Goal: Transaction & Acquisition: Purchase product/service

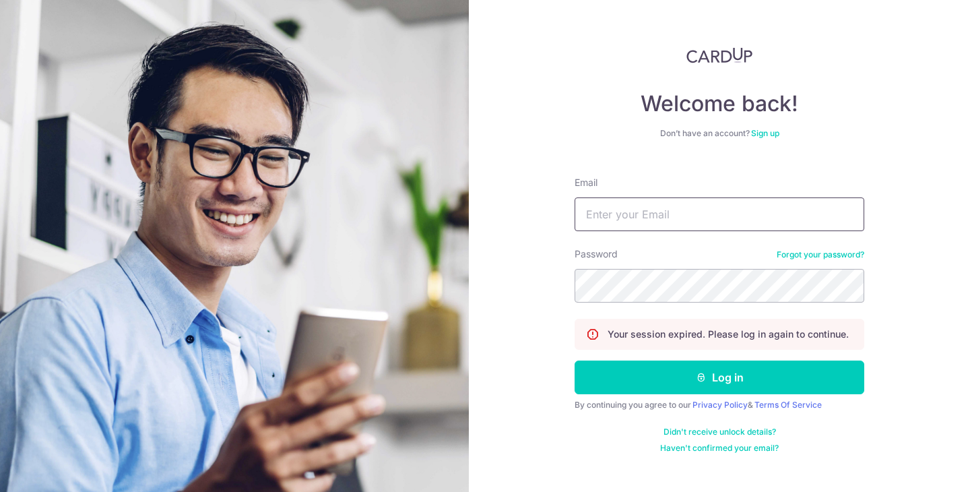
click at [575, 360] on button "Log in" at bounding box center [720, 377] width 290 height 34
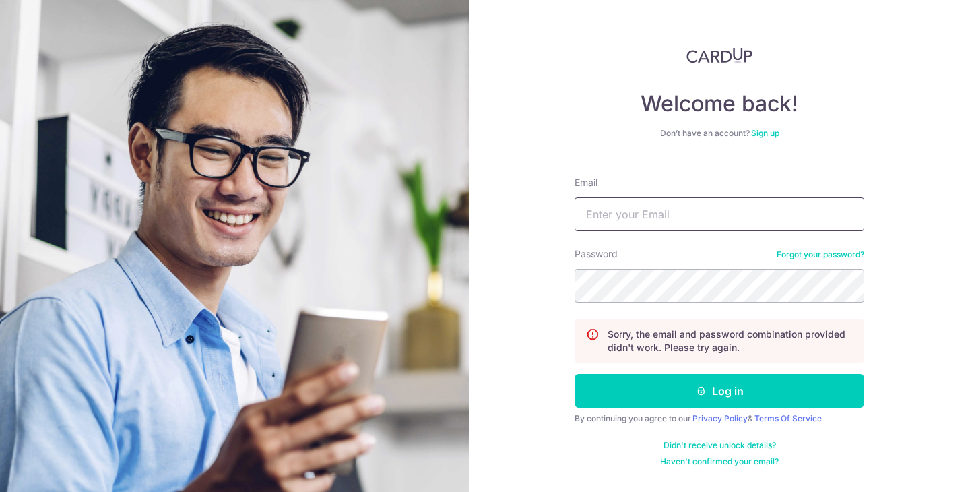
type input "fesawi12@gmail.com"
click at [575, 374] on button "Log in" at bounding box center [720, 391] width 290 height 34
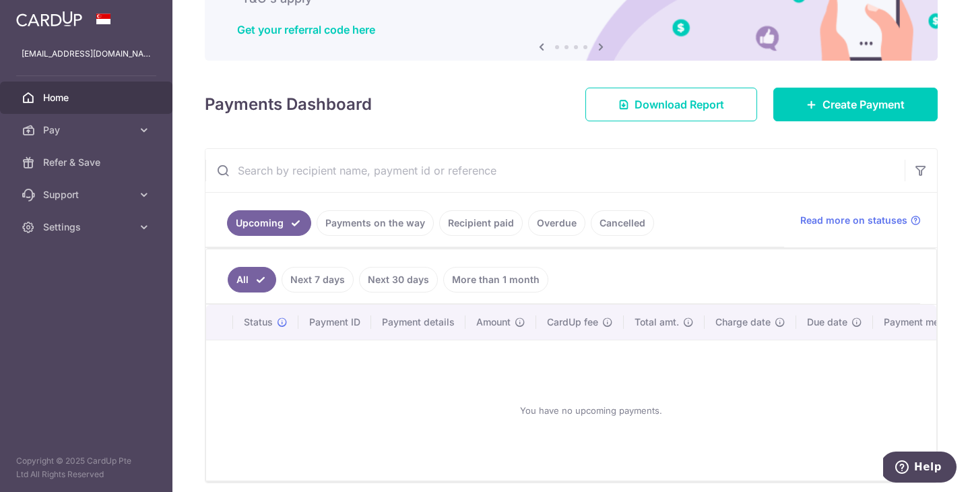
click at [467, 233] on link "Recipient paid" at bounding box center [481, 223] width 84 height 26
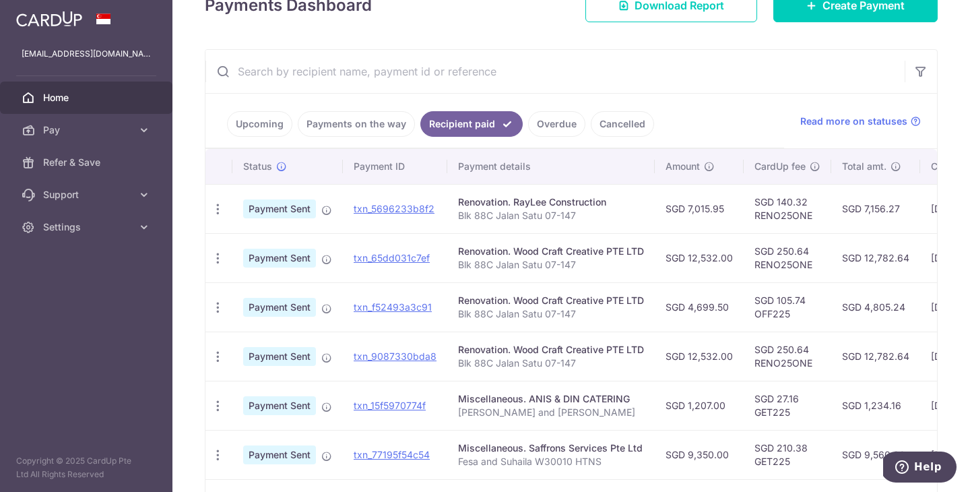
scroll to position [267, 0]
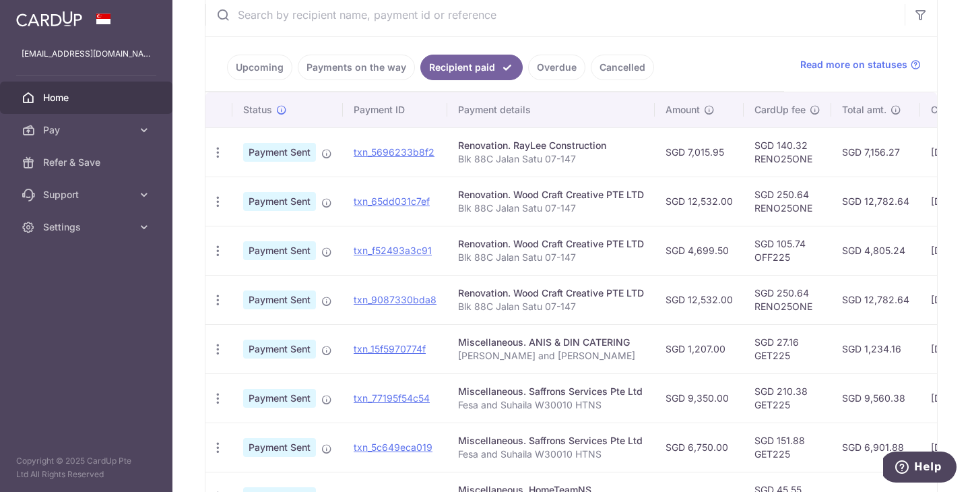
drag, startPoint x: 690, startPoint y: 152, endPoint x: 738, endPoint y: 148, distance: 48.7
click at [738, 148] on td "SGD 7,015.95" at bounding box center [699, 151] width 89 height 49
drag, startPoint x: 723, startPoint y: 152, endPoint x: 688, endPoint y: 150, distance: 35.1
click at [688, 150] on td "SGD 7,015.95" at bounding box center [699, 151] width 89 height 49
copy td "7,015.95"
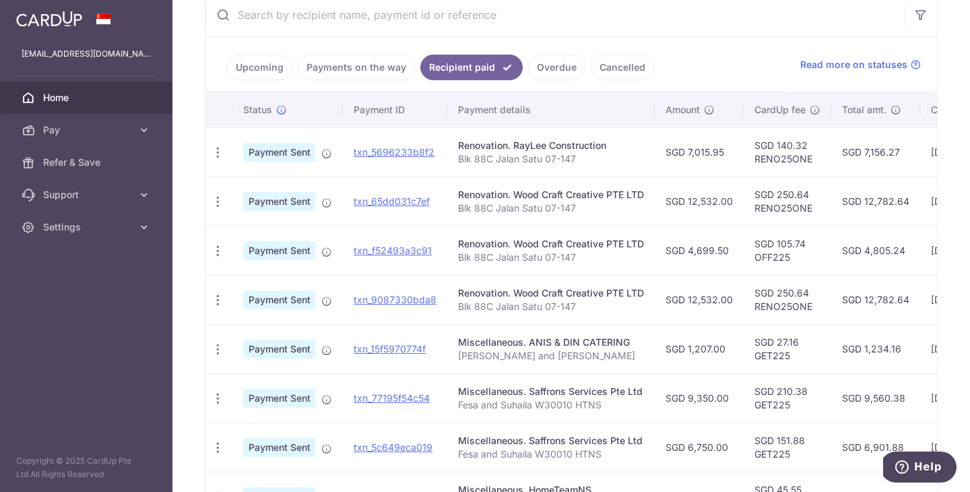
scroll to position [0, 0]
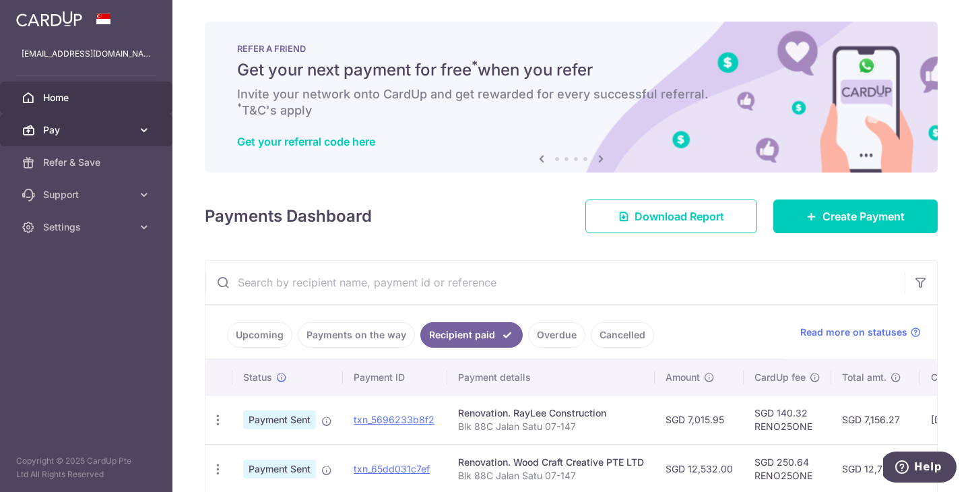
click at [129, 127] on span "Pay" at bounding box center [87, 129] width 89 height 13
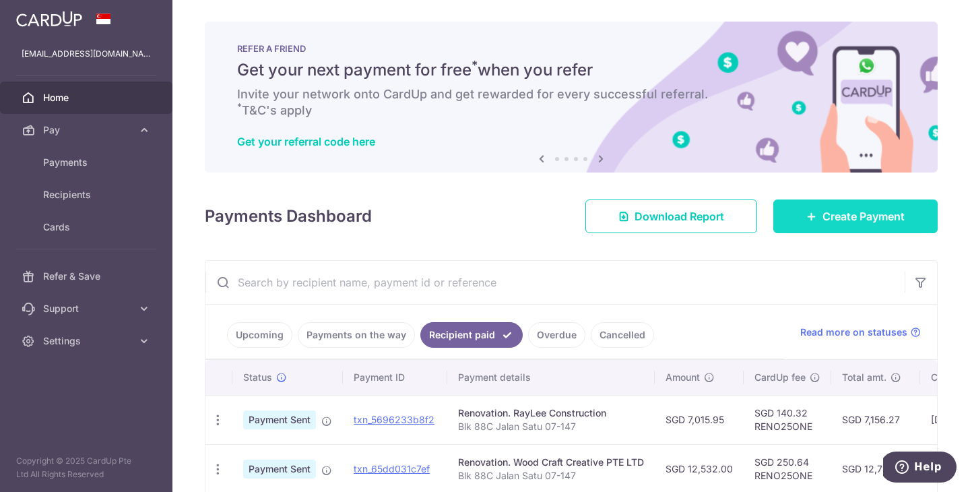
click at [901, 221] on span "Create Payment" at bounding box center [863, 216] width 82 height 16
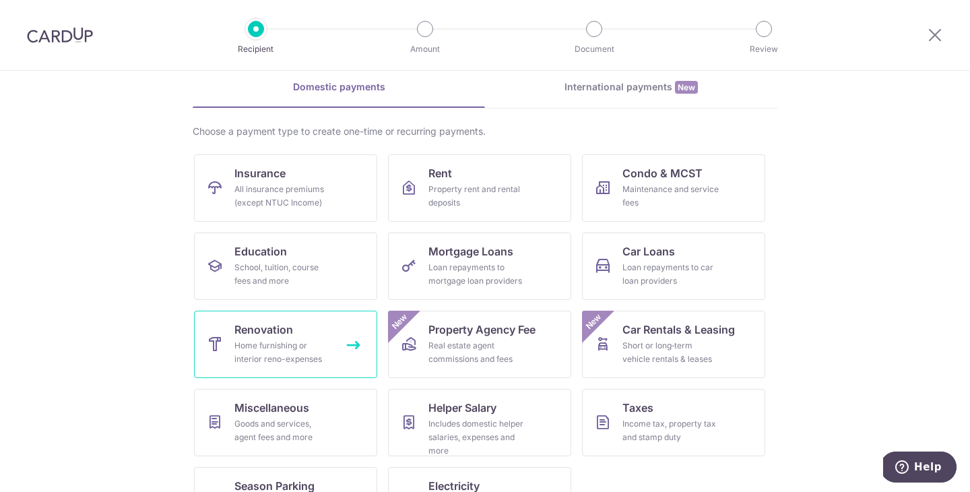
scroll to position [61, 0]
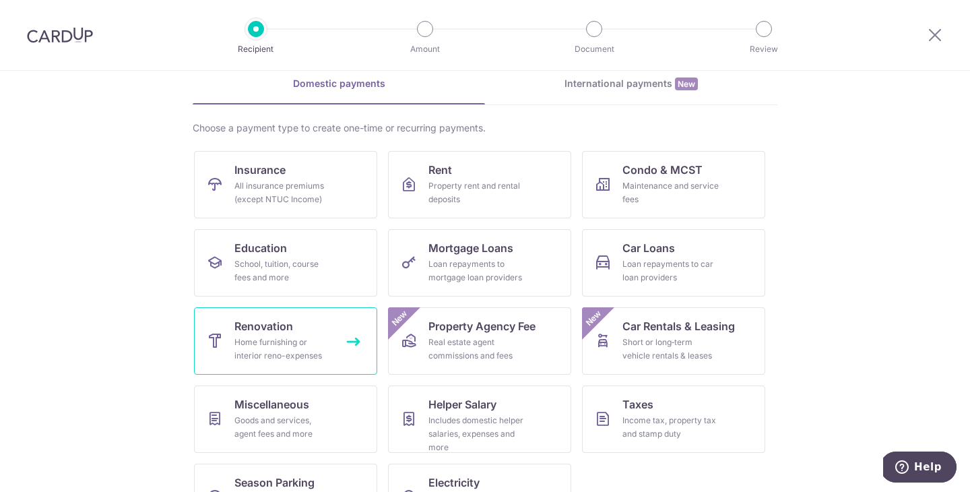
click at [289, 357] on div "Home furnishing or interior reno-expenses" at bounding box center [282, 348] width 97 height 27
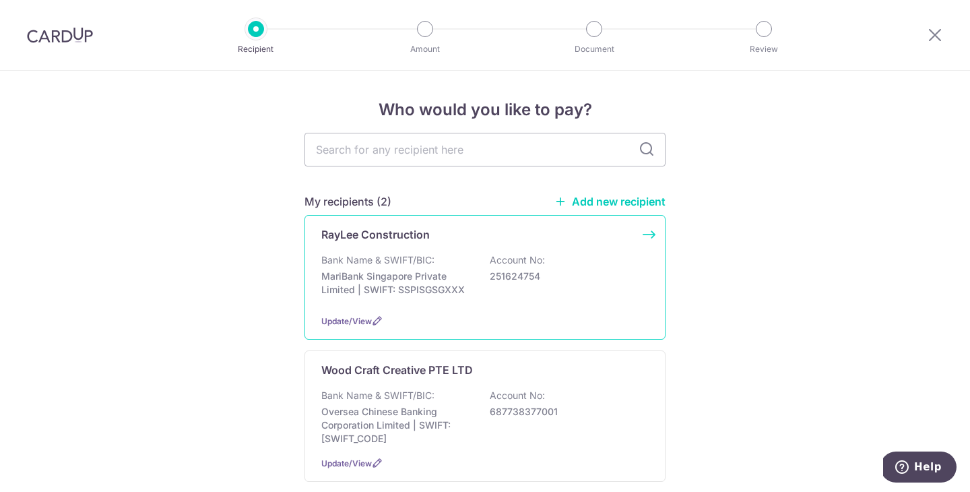
click at [369, 261] on p "Bank Name & SWIFT/BIC:" at bounding box center [377, 259] width 113 height 13
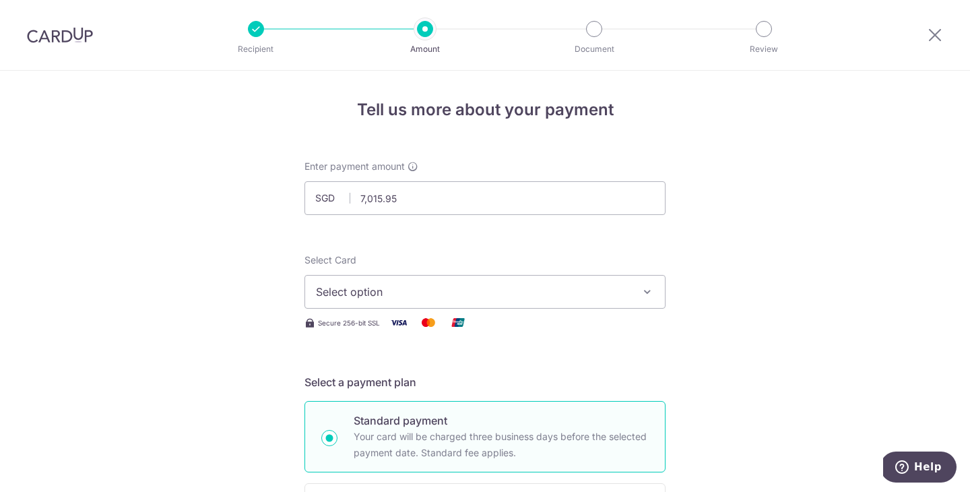
type input "7,015.95"
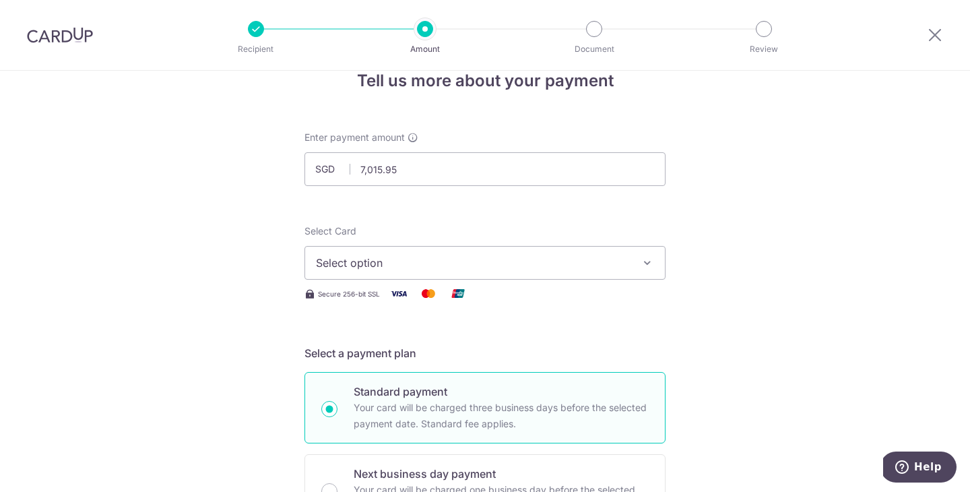
scroll to position [28, 0]
click at [384, 265] on span "Select option" at bounding box center [473, 263] width 314 height 16
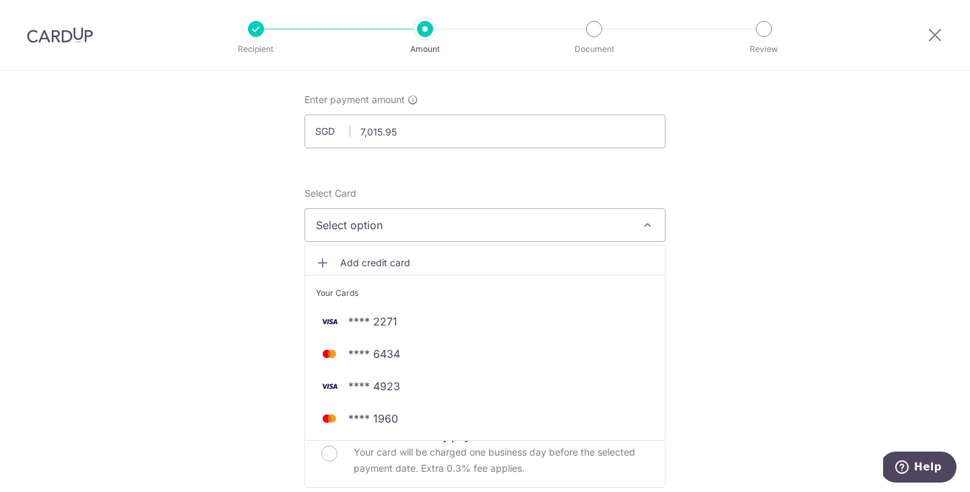
scroll to position [121, 0]
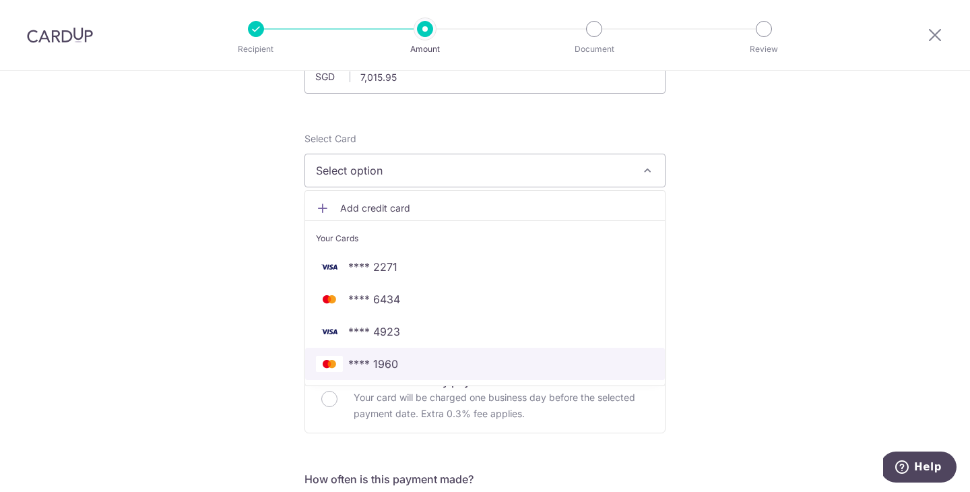
click at [344, 360] on span "**** 1960" at bounding box center [485, 364] width 338 height 16
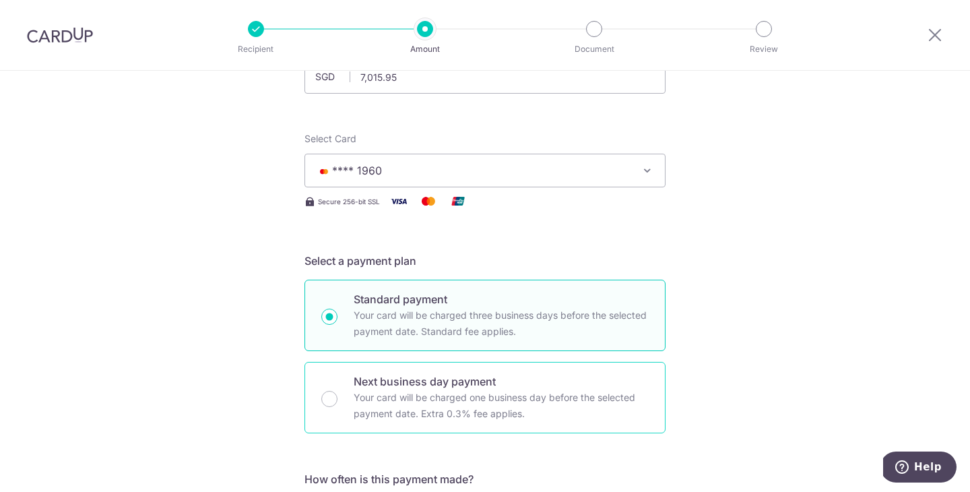
scroll to position [321, 0]
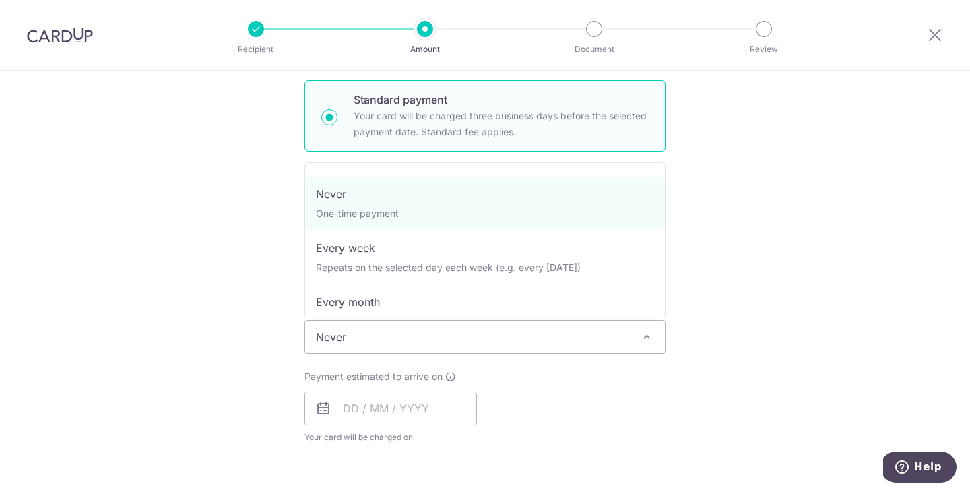
click at [430, 345] on span "Never" at bounding box center [485, 337] width 360 height 32
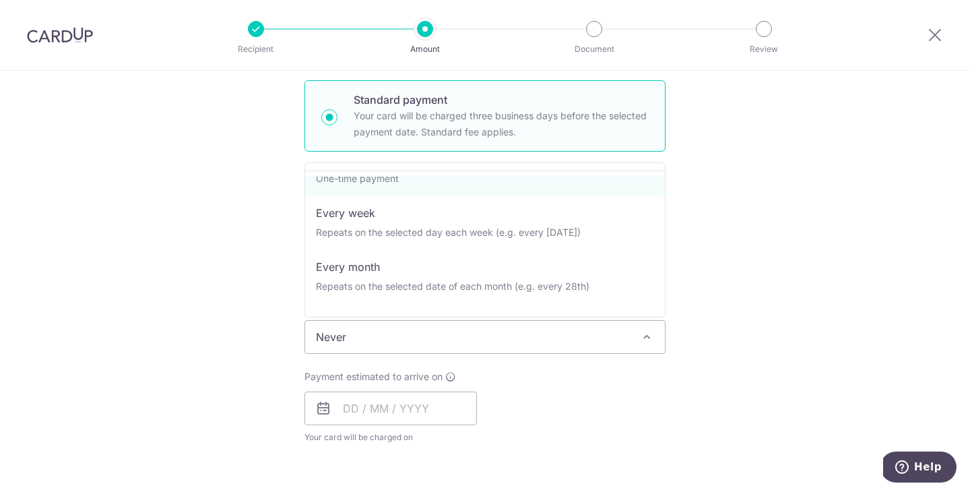
scroll to position [0, 0]
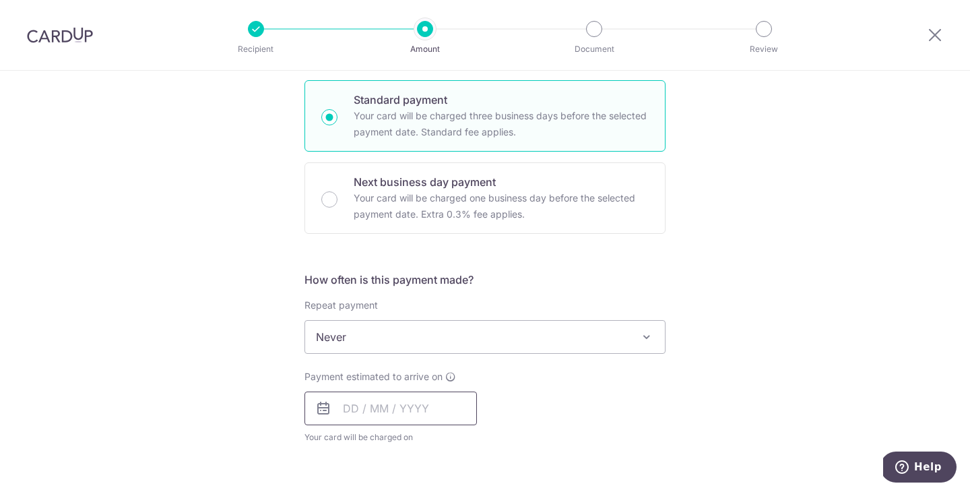
click at [377, 412] on input "text" at bounding box center [390, 408] width 172 height 34
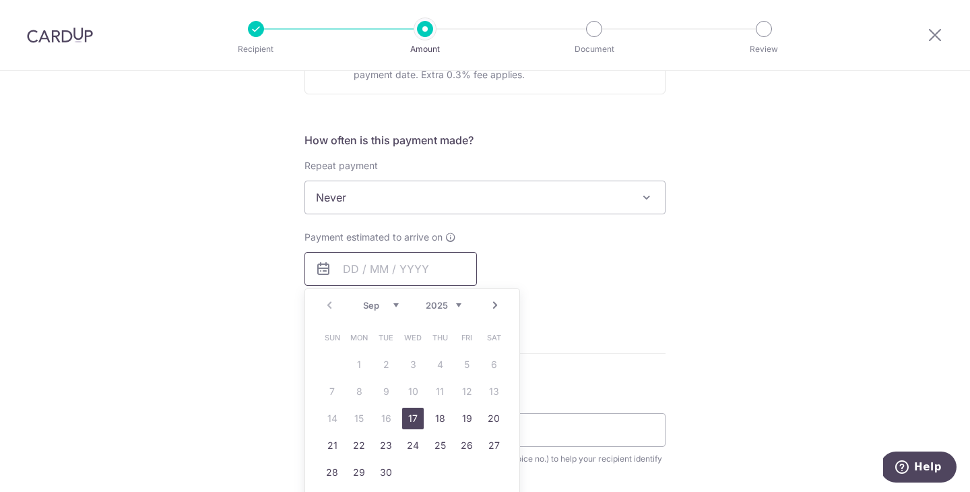
scroll to position [472, 0]
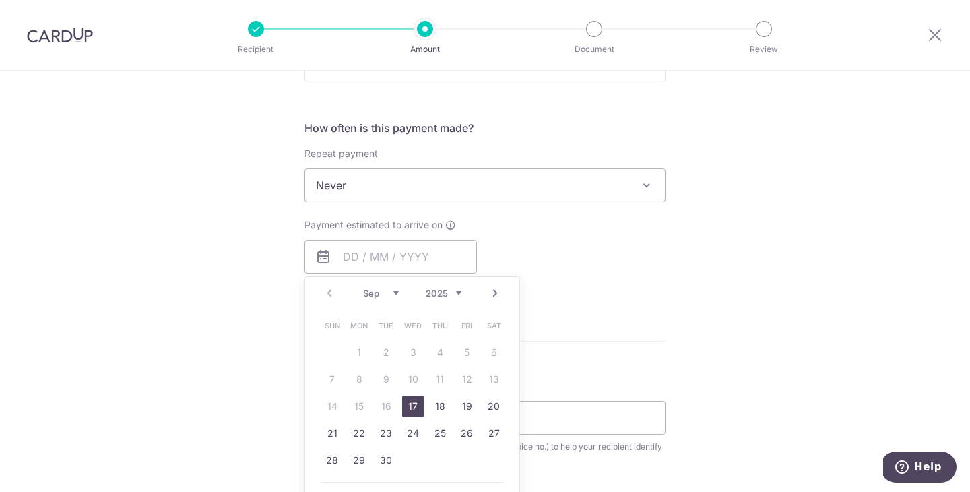
click at [420, 408] on link "17" at bounding box center [413, 406] width 22 height 22
type input "[DATE]"
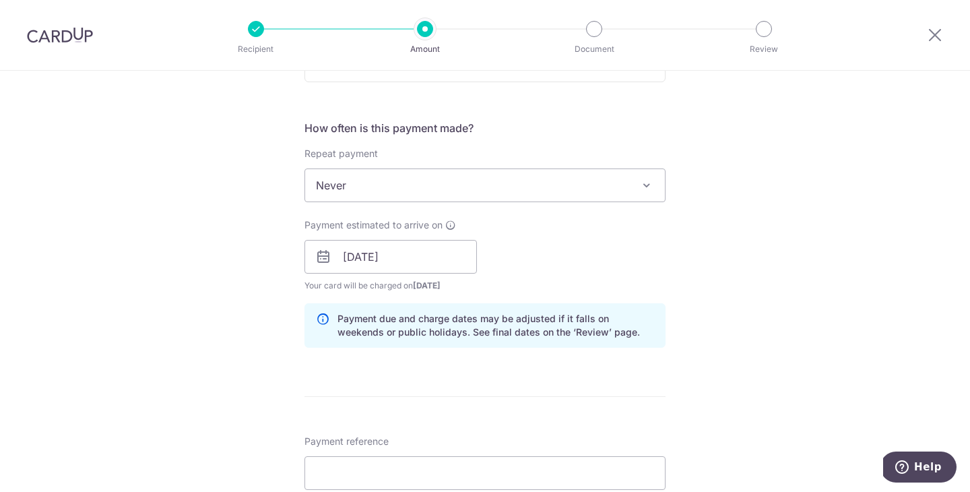
scroll to position [524, 0]
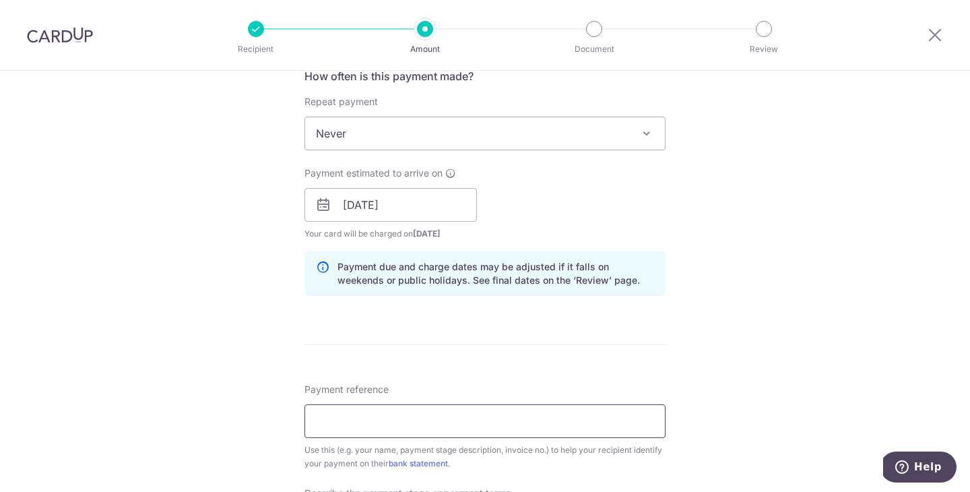
click at [375, 433] on input "Payment reference" at bounding box center [484, 421] width 361 height 34
type input "Blk 88C Jalan Satu 07-147"
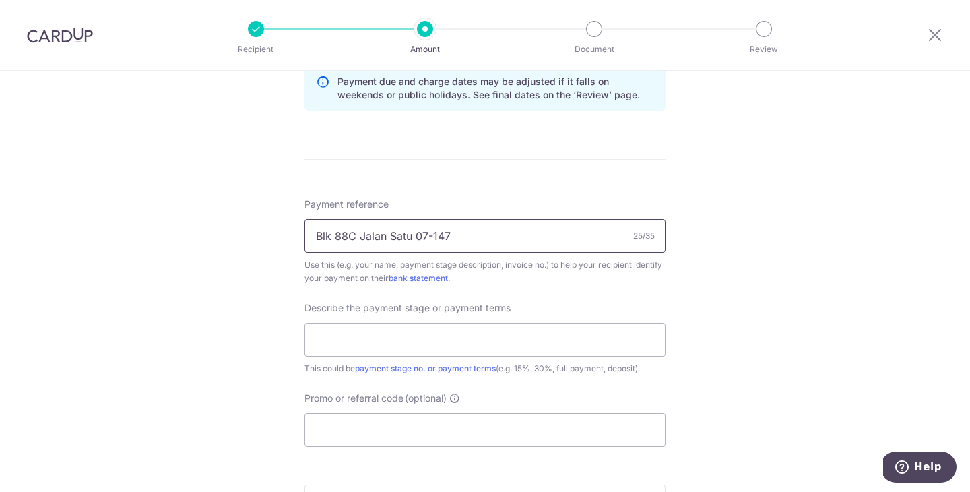
scroll to position [730, 0]
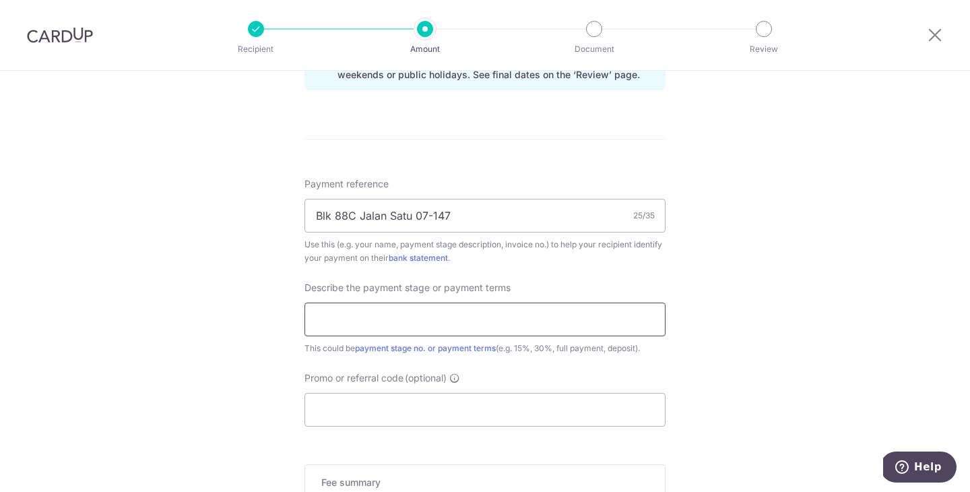
click at [423, 314] on input "text" at bounding box center [484, 319] width 361 height 34
type input "30%"
click at [414, 413] on input "Promo or referral code (optional)" at bounding box center [484, 410] width 361 height 34
paste input "OFF225"
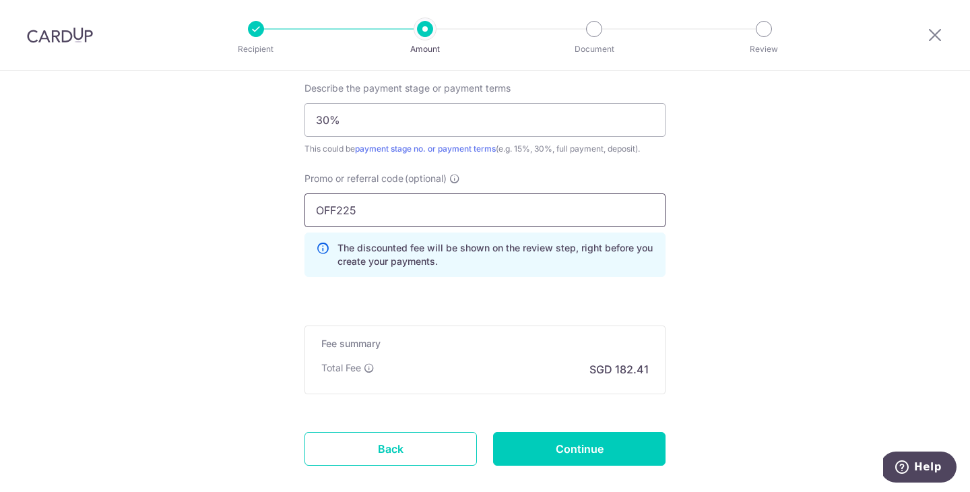
scroll to position [949, 0]
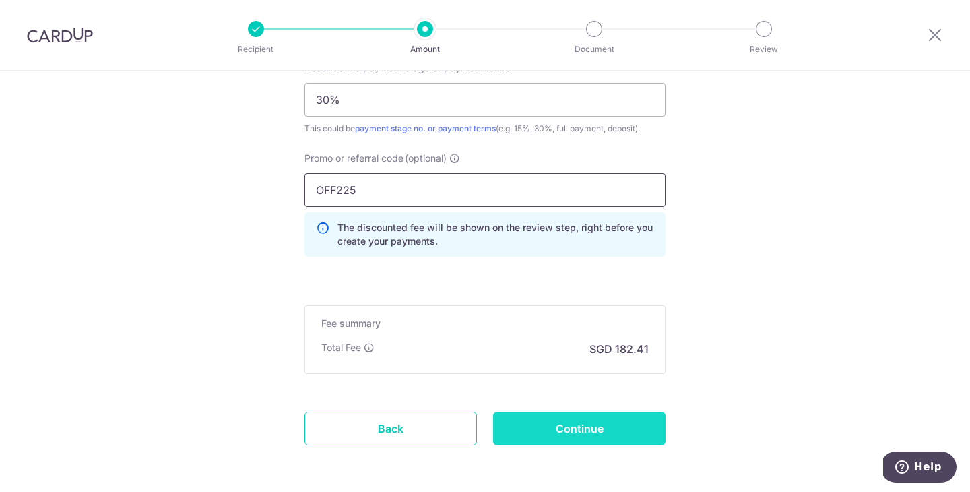
type input "OFF225"
click at [553, 424] on input "Continue" at bounding box center [579, 429] width 172 height 34
type input "Create Schedule"
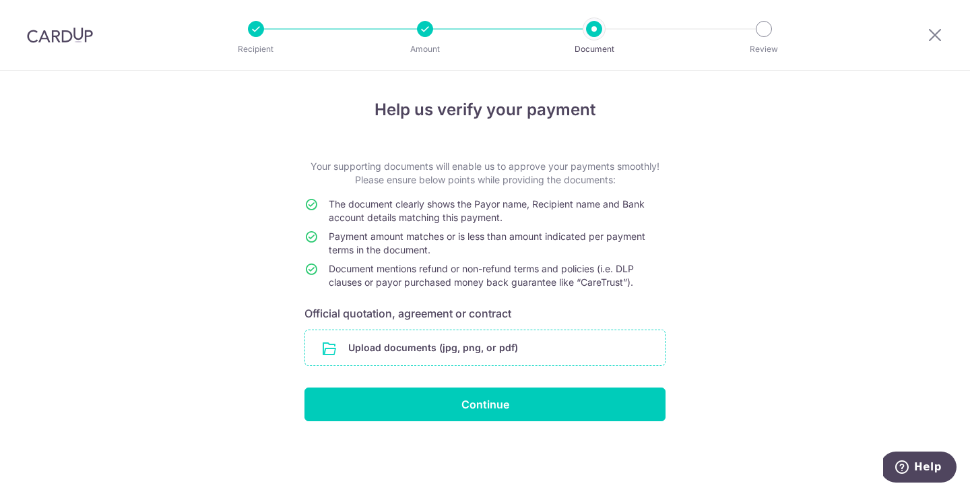
click at [498, 340] on input "file" at bounding box center [485, 347] width 360 height 35
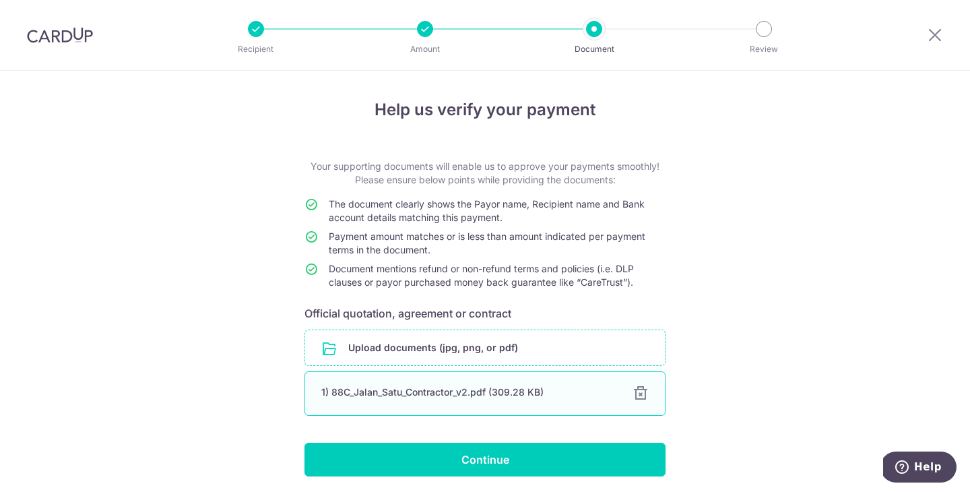
scroll to position [48, 0]
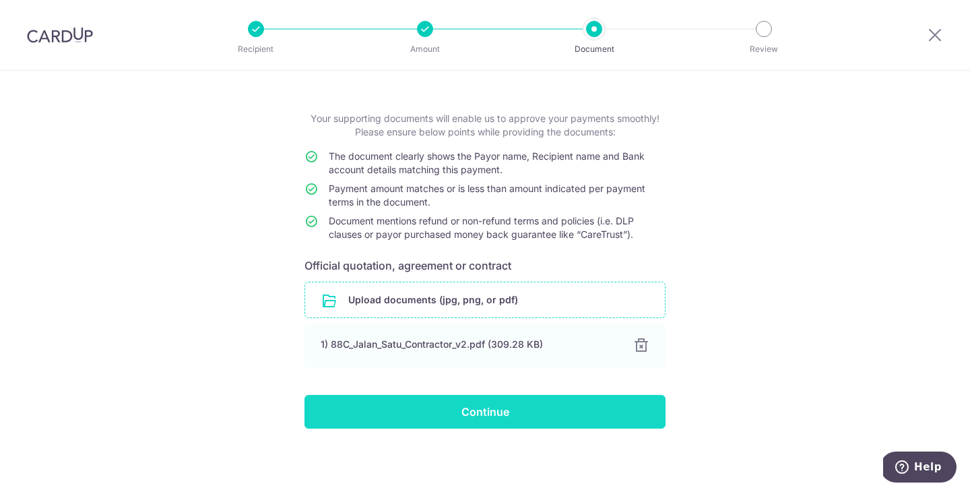
click at [480, 400] on input "Continue" at bounding box center [484, 412] width 361 height 34
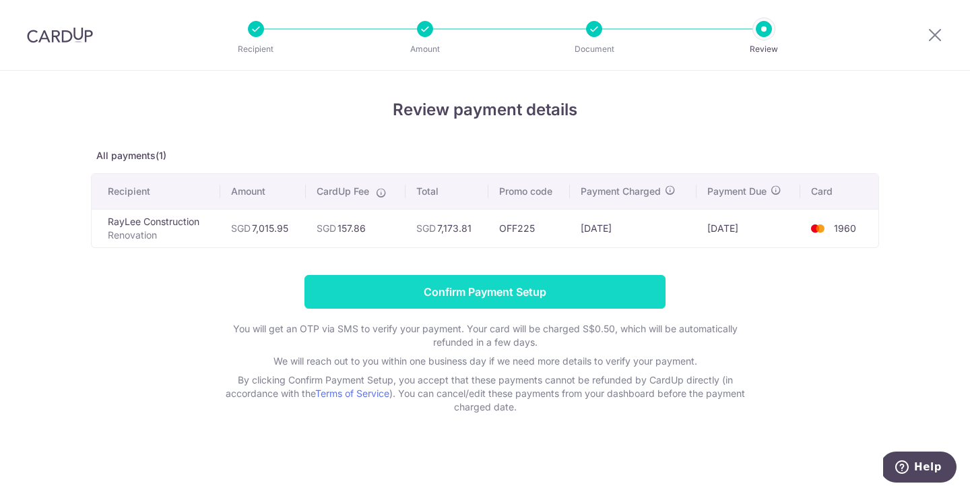
click at [547, 284] on input "Confirm Payment Setup" at bounding box center [484, 292] width 361 height 34
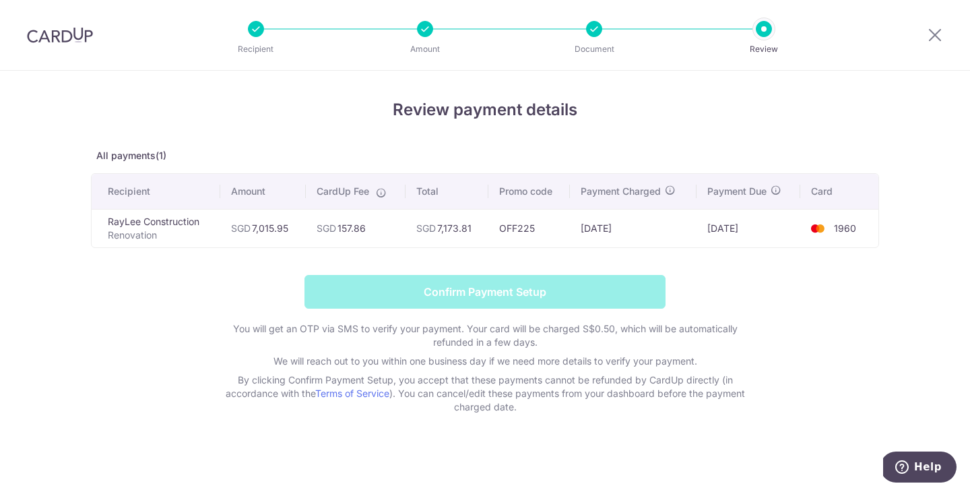
scroll to position [1, 0]
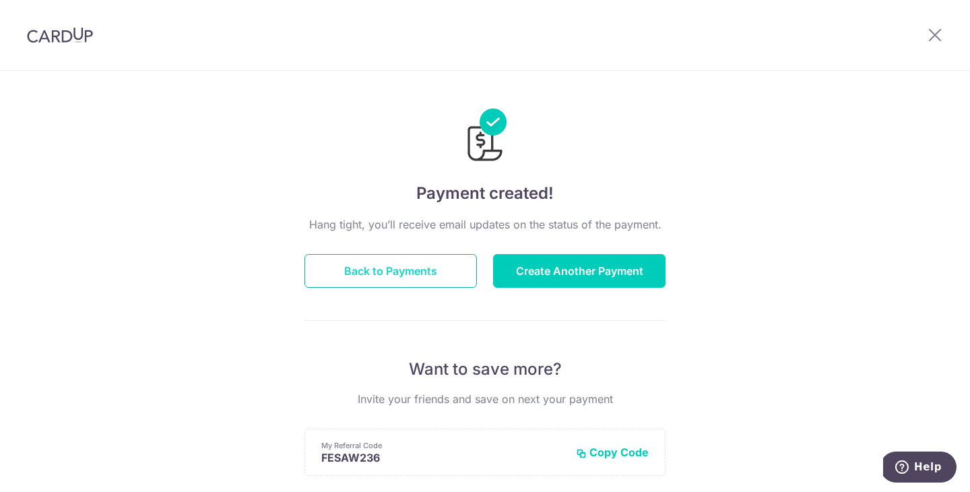
click at [387, 265] on button "Back to Payments" at bounding box center [390, 271] width 172 height 34
